Goal: Transaction & Acquisition: Purchase product/service

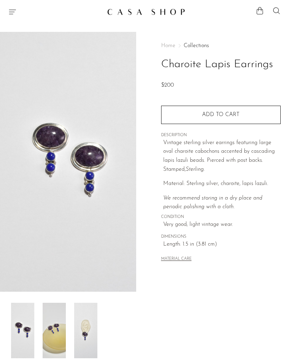
click at [92, 329] on img at bounding box center [85, 330] width 23 height 55
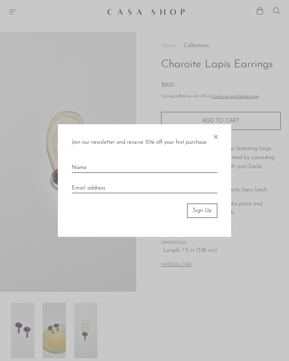
click at [227, 133] on div "Join our newsletter and receive 10% off your first purchase. × Sign Up" at bounding box center [144, 180] width 173 height 113
click at [19, 11] on div at bounding box center [144, 180] width 289 height 361
click at [13, 12] on div at bounding box center [144, 180] width 289 height 361
click at [217, 143] on span "×" at bounding box center [215, 135] width 7 height 22
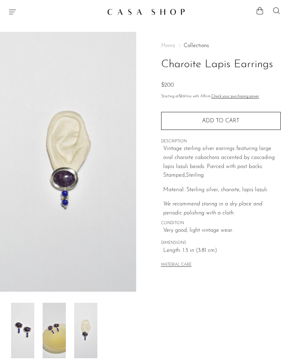
click at [14, 5] on section "Shop Featured New Arrivals Bestsellers Coming Soon Jewelry Jewelry All Earrings…" at bounding box center [144, 9] width 289 height 18
click at [11, 15] on icon "Menu" at bounding box center [12, 12] width 8 height 8
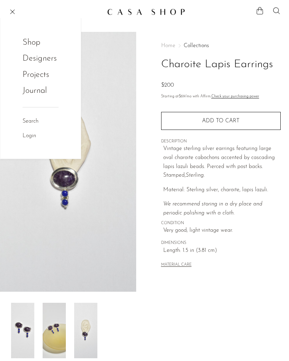
click at [36, 46] on link "Shop" at bounding box center [36, 42] width 27 height 13
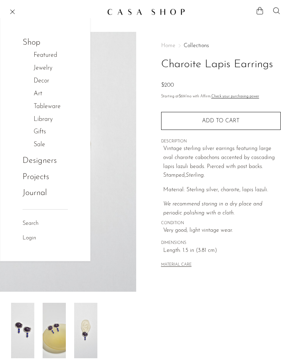
click at [47, 70] on link "Jewelry" at bounding box center [47, 68] width 26 height 10
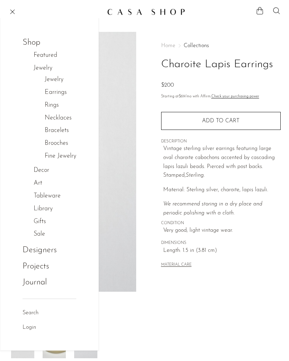
click at [64, 94] on link "Earrings" at bounding box center [56, 93] width 22 height 10
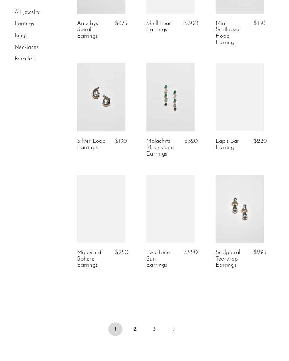
scroll to position [1119, 0]
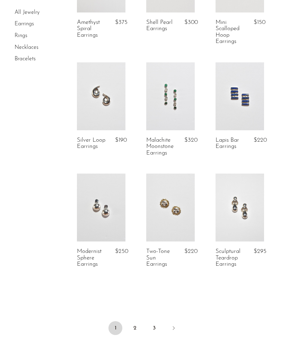
click at [137, 326] on link "2" at bounding box center [135, 328] width 14 height 14
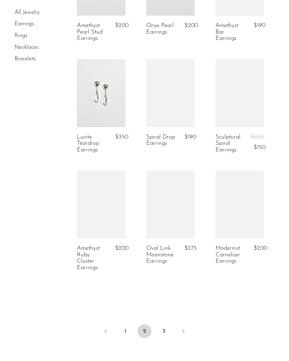
scroll to position [1124, 0]
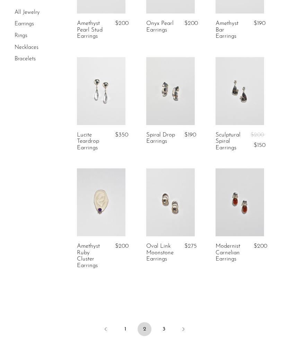
click at [165, 329] on link "3" at bounding box center [164, 329] width 14 height 14
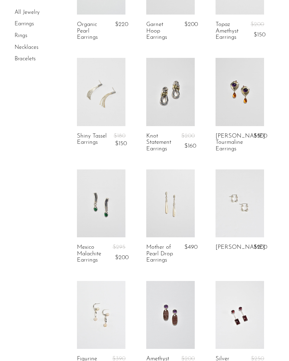
scroll to position [554, 0]
